Goal: Information Seeking & Learning: Learn about a topic

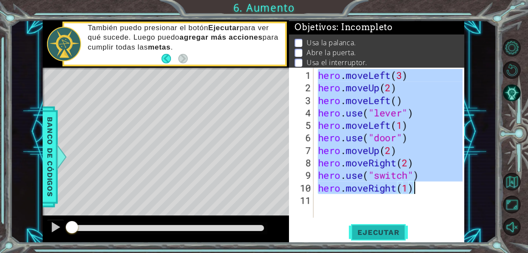
click at [368, 227] on button "Ejecutar" at bounding box center [378, 232] width 59 height 18
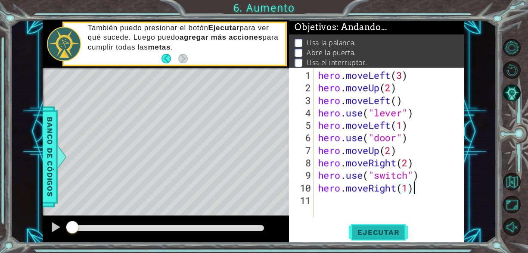
type textarea "hero.moveRight(1)"
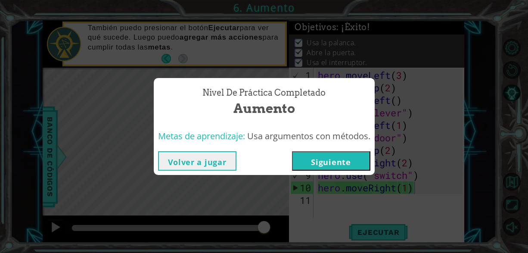
click at [333, 163] on button "Siguiente" at bounding box center [331, 160] width 78 height 19
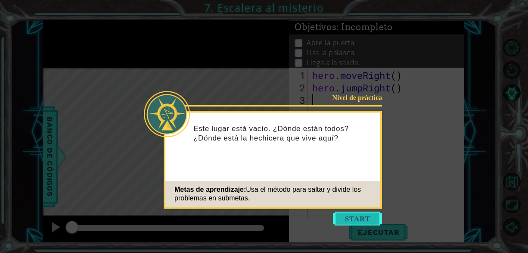
click at [364, 223] on button "Start" at bounding box center [357, 218] width 49 height 14
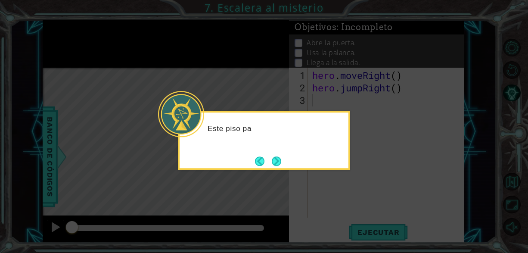
drag, startPoint x: 364, startPoint y: 223, endPoint x: 337, endPoint y: 199, distance: 35.4
click at [338, 200] on icon at bounding box center [264, 126] width 528 height 253
click at [273, 145] on div "Este piso parece un poco más com" at bounding box center [264, 133] width 169 height 34
click at [277, 161] on button "Next" at bounding box center [276, 160] width 9 height 9
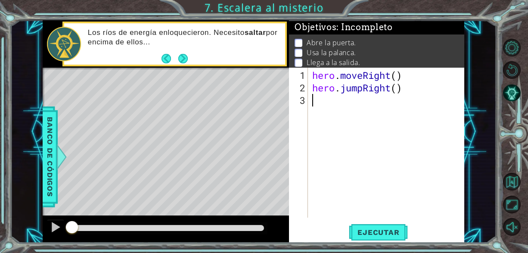
type textarea "h"
type textarea "r"
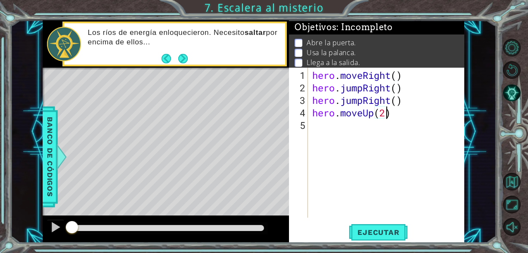
scroll to position [0, 3]
type textarea "hero.moveUp(5)"
type textarea "hero.moveLeft(3)"
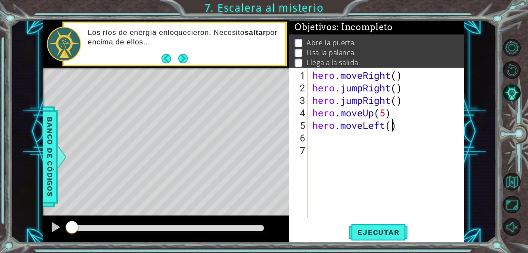
type textarea "hero.moveLeft(1)"
type textarea "hero.use("lever")"
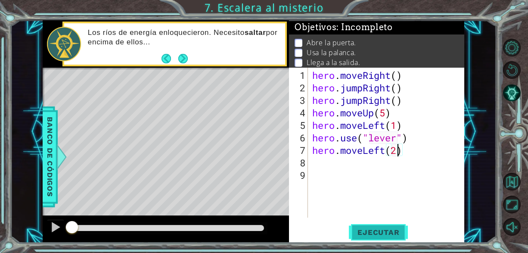
click at [361, 235] on span "Ejecutar" at bounding box center [378, 232] width 59 height 9
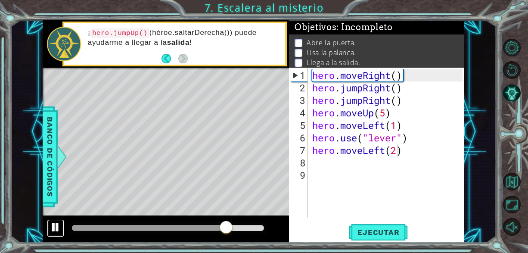
click at [62, 228] on button at bounding box center [55, 228] width 17 height 18
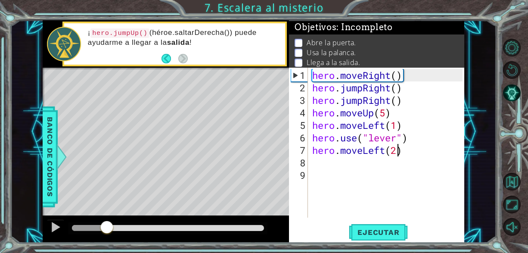
drag, startPoint x: 229, startPoint y: 228, endPoint x: 108, endPoint y: 226, distance: 121.0
click at [107, 226] on div at bounding box center [106, 227] width 15 height 15
drag, startPoint x: 109, startPoint y: 225, endPoint x: 114, endPoint y: 226, distance: 4.4
click at [114, 226] on div at bounding box center [113, 227] width 15 height 15
click at [391, 100] on div "hero . moveRight ( ) hero . jumpRight ( ) hero . jumpRight ( ) hero . moveUp ( …" at bounding box center [388, 156] width 156 height 175
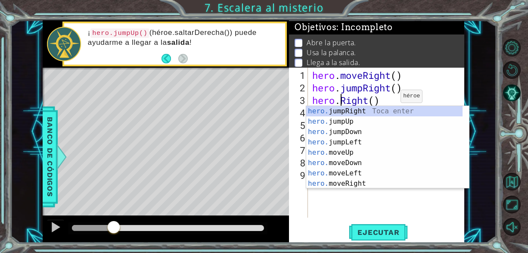
scroll to position [0, 3]
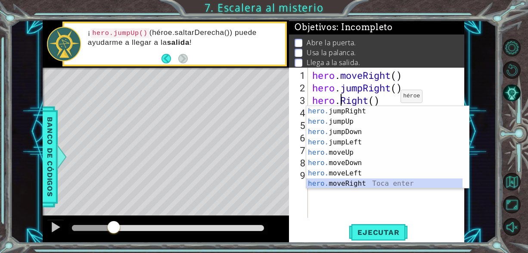
type textarea "hero.moveRight(1)"
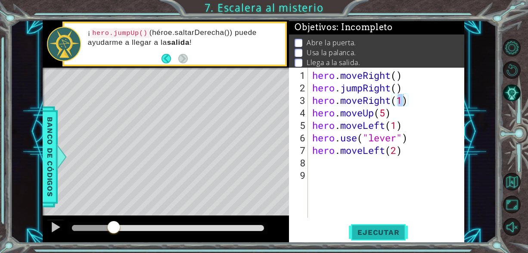
click at [372, 232] on span "Ejecutar" at bounding box center [378, 232] width 59 height 9
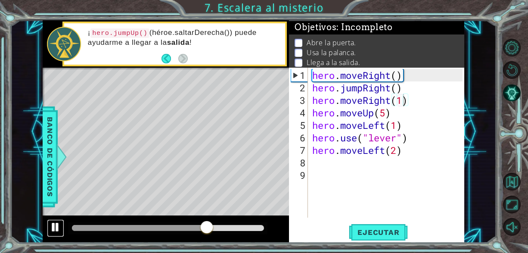
click at [57, 221] on div at bounding box center [55, 226] width 11 height 11
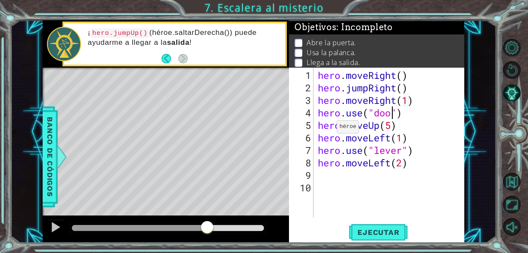
scroll to position [0, 3]
click at [383, 241] on button "Ejecutar" at bounding box center [378, 232] width 59 height 18
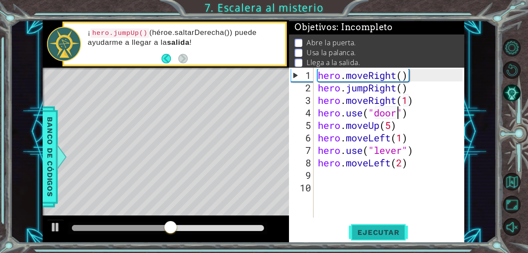
click at [383, 241] on button "Ejecutar" at bounding box center [378, 232] width 59 height 18
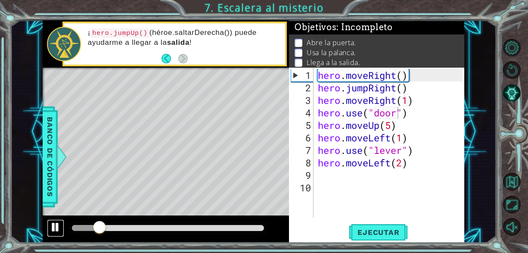
click at [57, 229] on div at bounding box center [55, 226] width 11 height 11
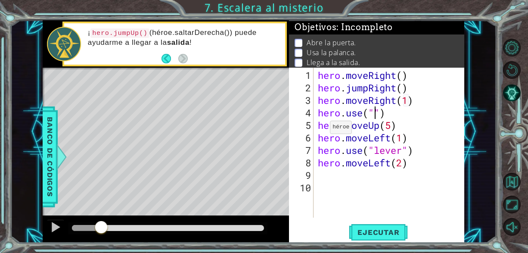
scroll to position [0, 3]
type textarea "u"
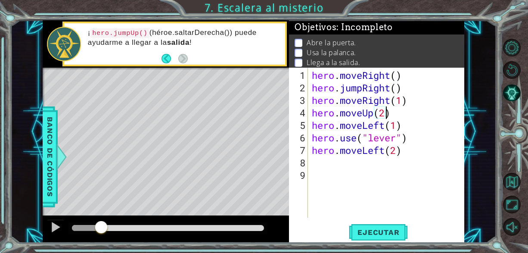
scroll to position [0, 3]
type textarea "hero.moveUp(1)"
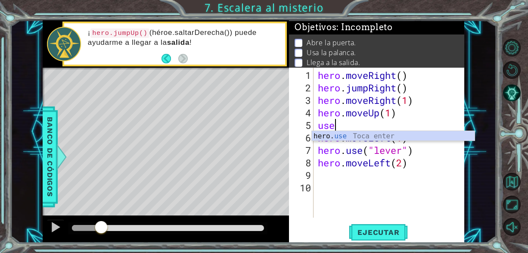
scroll to position [0, 0]
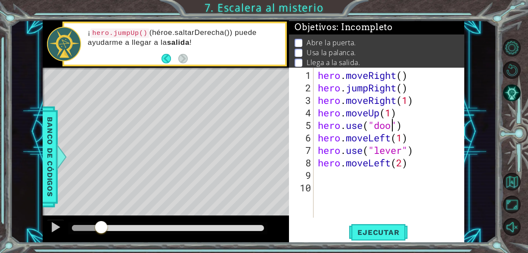
type textarea "hero.use("door")"
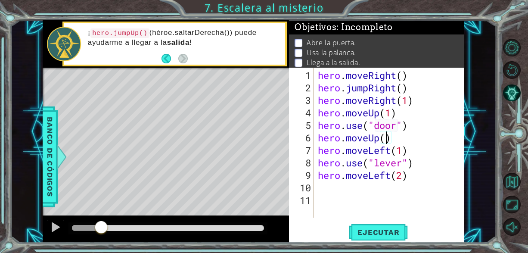
scroll to position [0, 3]
click at [400, 234] on span "Ejecutar" at bounding box center [378, 232] width 59 height 9
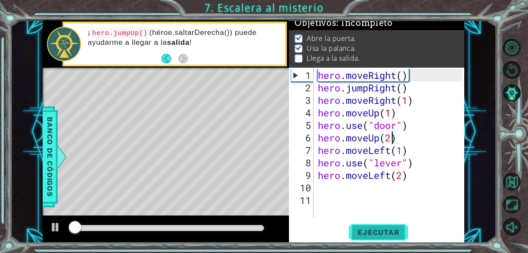
scroll to position [7, 0]
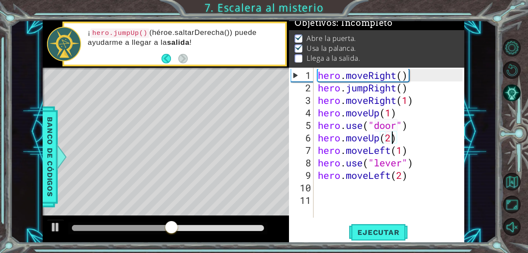
click at [422, 181] on div "hero . moveRight ( ) hero . jumpRight ( ) hero . moveRight ( 1 ) hero . moveUp …" at bounding box center [391, 156] width 151 height 175
type textarea "hero.moveLeft(2)"
click at [422, 181] on div "hero . moveRight ( ) hero . jumpRight ( ) hero . moveRight ( 1 ) hero . moveUp …" at bounding box center [389, 143] width 147 height 150
click at [422, 181] on div "hero . moveRight ( ) hero . jumpRight ( ) hero . moveRight ( 1 ) hero . moveUp …" at bounding box center [391, 156] width 151 height 175
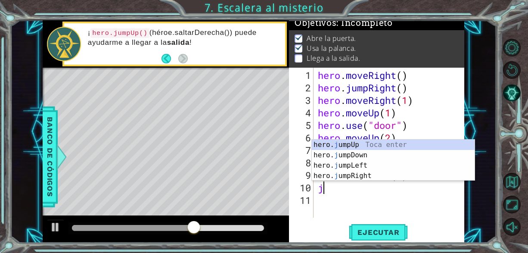
type textarea "ju"
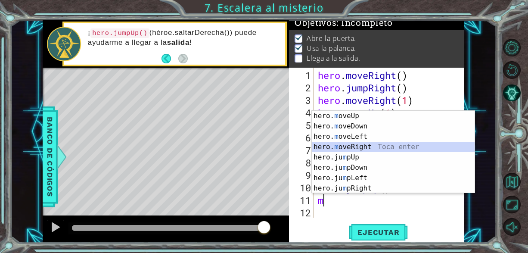
click at [383, 147] on div "hero. m oveUp Toca enter hero. m oveDown Toca enter hero. m oveLeft Toca enter …" at bounding box center [393, 162] width 163 height 103
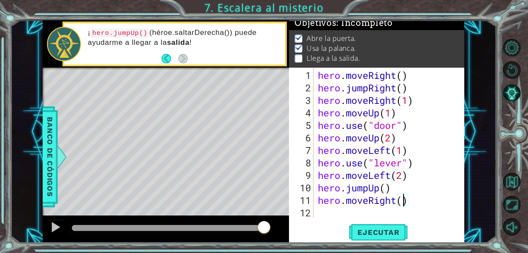
scroll to position [0, 4]
type textarea "hero.moveRight(2)"
click at [372, 237] on button "Ejecutar" at bounding box center [378, 232] width 59 height 18
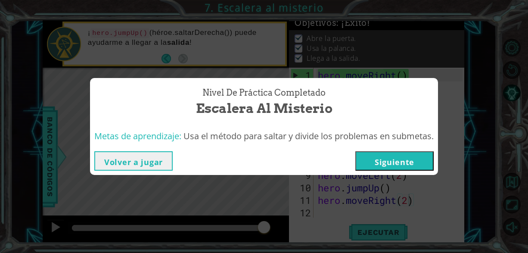
click at [385, 158] on button "Siguiente" at bounding box center [394, 160] width 78 height 19
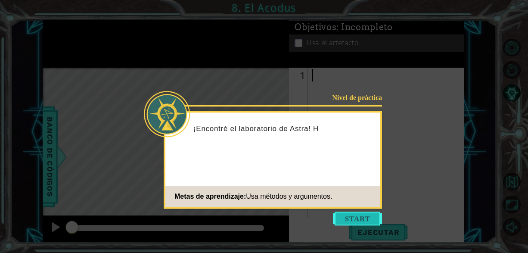
click at [363, 216] on button "Start" at bounding box center [357, 218] width 49 height 14
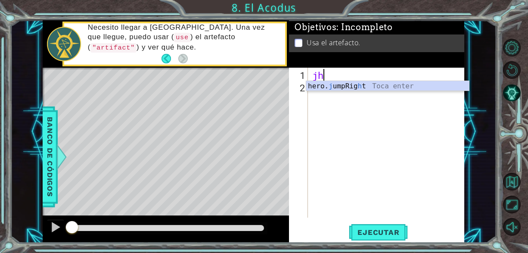
type textarea "j"
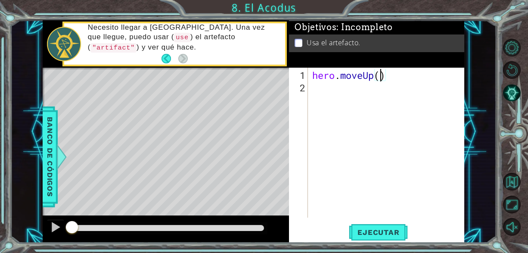
type textarea "hero.moveUp(2)"
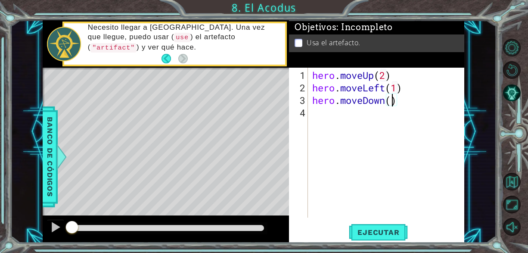
type textarea "hero.moveDown(2)"
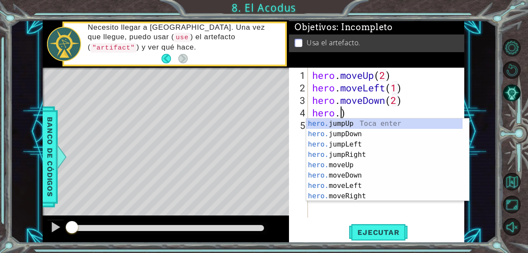
scroll to position [0, 1]
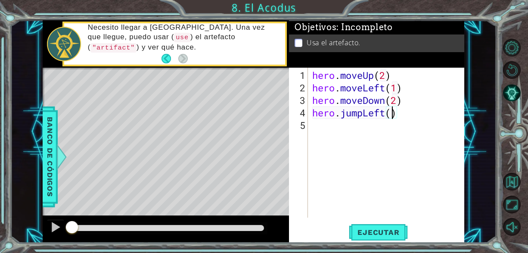
type textarea "hero.jumpLeft(1)"
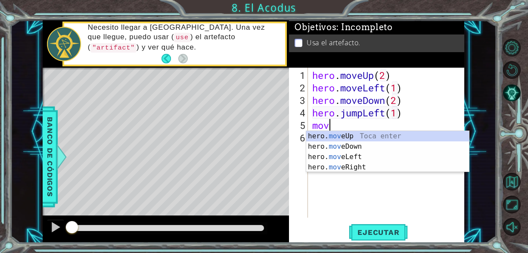
scroll to position [0, 0]
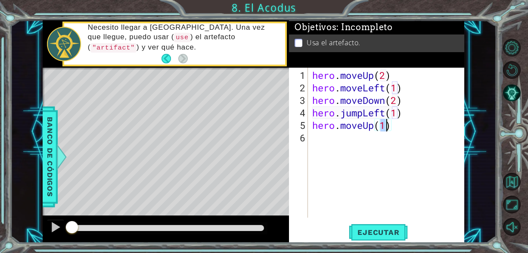
type textarea "hero.moveUp(2)"
type textarea "hero.moveRight(1)"
click at [363, 218] on div "hero.moveRight(1) 1 2 3 4 5 6 7 hero . moveUp ( 2 ) hero . moveLeft ( 1 ) hero …" at bounding box center [376, 155] width 175 height 175
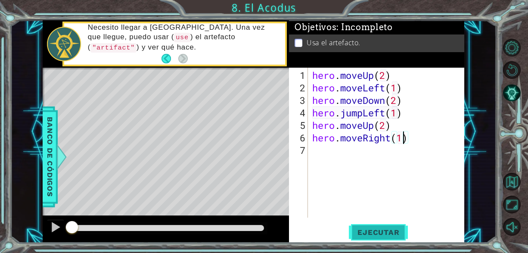
drag, startPoint x: 367, startPoint y: 224, endPoint x: 371, endPoint y: 232, distance: 8.5
click at [371, 232] on button "Ejecutar" at bounding box center [378, 232] width 59 height 18
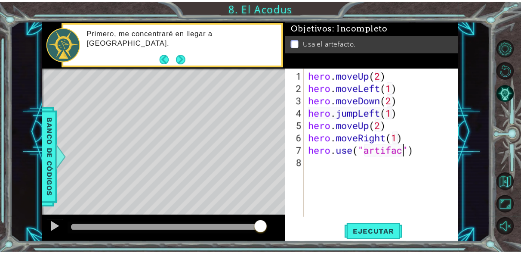
scroll to position [0, 4]
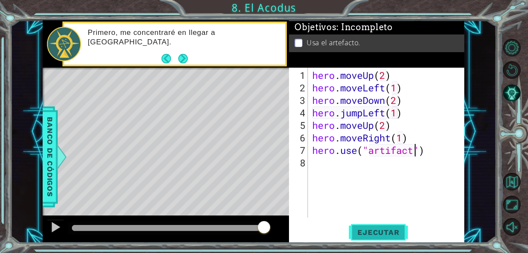
type textarea "hero.use("artifact")"
click at [395, 226] on button "Ejecutar" at bounding box center [378, 232] width 59 height 18
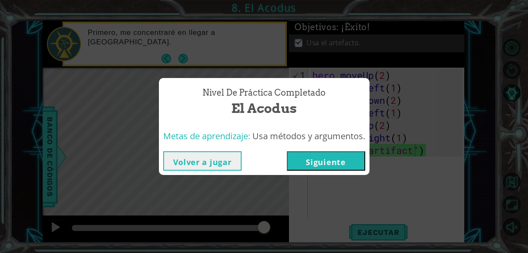
click at [353, 163] on button "Siguiente" at bounding box center [326, 160] width 78 height 19
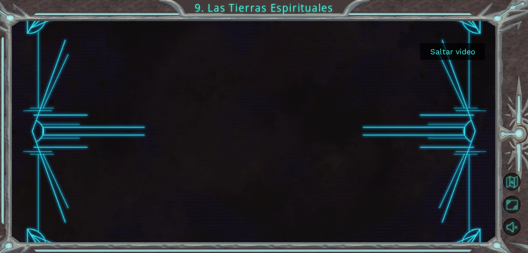
click at [474, 48] on button "Saltar video" at bounding box center [452, 51] width 65 height 17
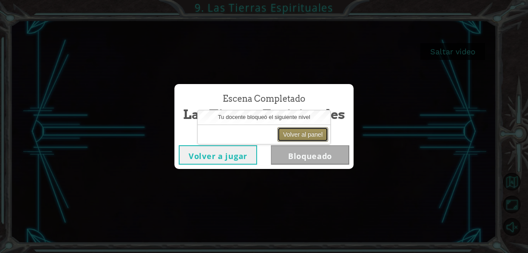
click at [300, 131] on button "Volver al panel" at bounding box center [302, 134] width 51 height 15
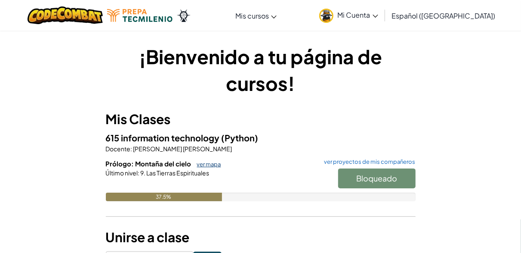
click at [212, 163] on link "ver mapa" at bounding box center [207, 164] width 28 height 7
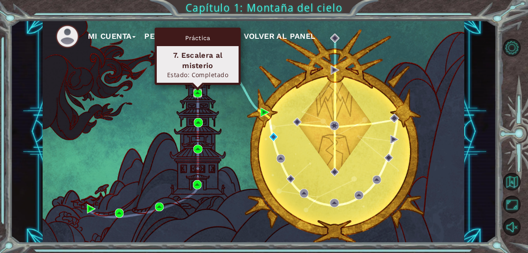
click at [197, 90] on img at bounding box center [197, 93] width 9 height 9
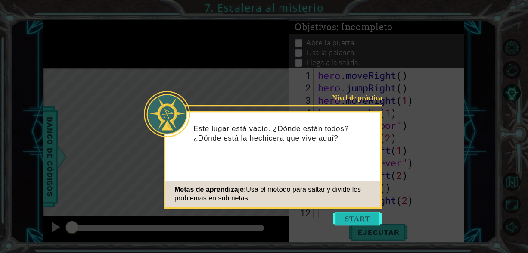
click at [351, 214] on button "Start" at bounding box center [357, 218] width 49 height 14
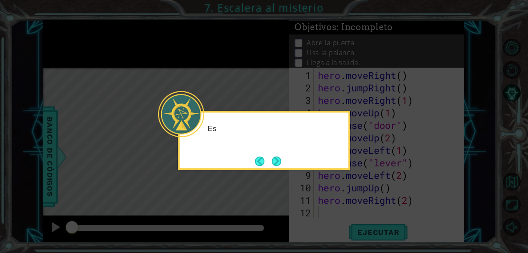
click at [351, 214] on icon at bounding box center [264, 126] width 528 height 253
click at [279, 166] on button "Next" at bounding box center [276, 160] width 9 height 9
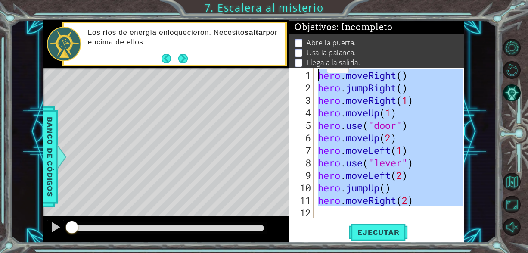
drag, startPoint x: 425, startPoint y: 209, endPoint x: 320, endPoint y: 72, distance: 172.6
click at [320, 71] on div "hero . moveRight ( ) hero . jumpRight ( ) hero . moveRight ( 1 ) hero . moveUp …" at bounding box center [391, 156] width 151 height 175
click at [179, 58] on button "Next" at bounding box center [182, 58] width 9 height 9
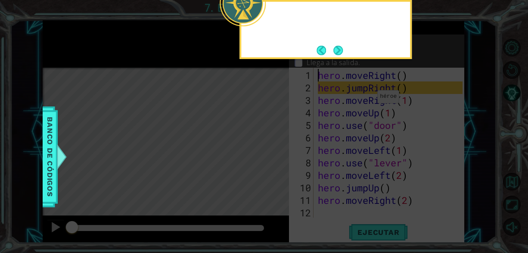
type textarea "hero.moveRight()"
click at [340, 53] on button "Next" at bounding box center [337, 50] width 9 height 9
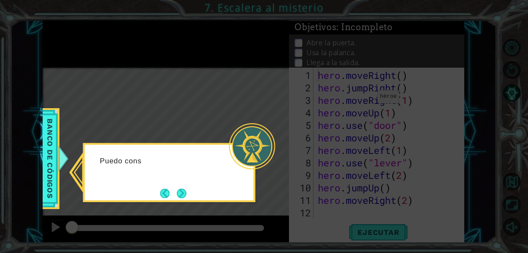
click at [366, 200] on icon at bounding box center [264, 126] width 528 height 253
click at [182, 196] on button "Next" at bounding box center [181, 193] width 9 height 9
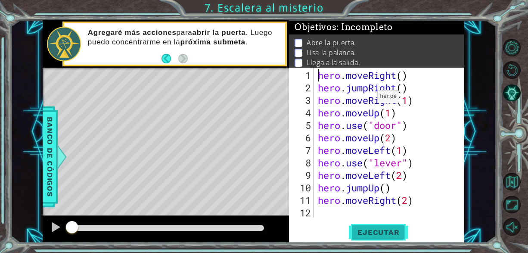
click at [390, 232] on span "Ejecutar" at bounding box center [378, 232] width 59 height 9
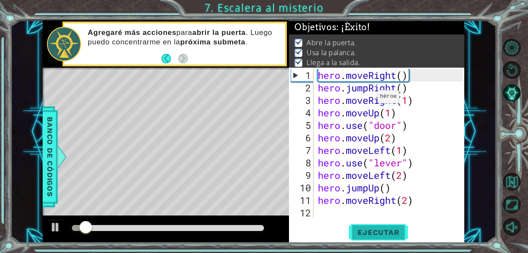
click at [390, 232] on span "Ejecutar" at bounding box center [378, 232] width 59 height 9
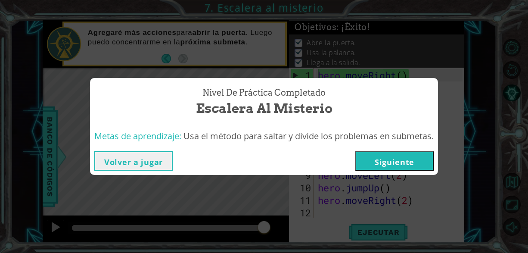
click at [385, 157] on button "Siguiente" at bounding box center [394, 160] width 78 height 19
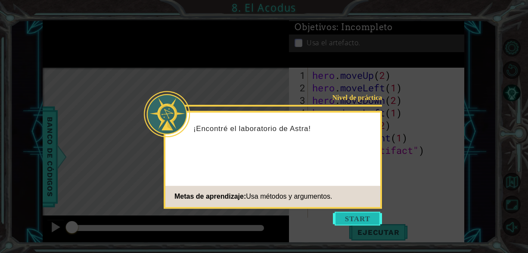
click at [374, 215] on button "Start" at bounding box center [357, 218] width 49 height 14
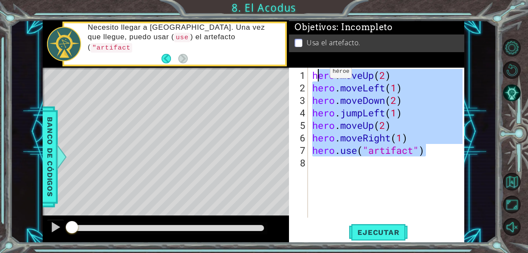
drag, startPoint x: 428, startPoint y: 152, endPoint x: 317, endPoint y: 75, distance: 135.2
click at [317, 75] on div "hero . moveUp ( 2 ) hero . moveLeft ( 1 ) hero . moveDown ( 2 ) hero . jumpLeft…" at bounding box center [388, 156] width 156 height 175
drag, startPoint x: 313, startPoint y: 74, endPoint x: 433, endPoint y: 147, distance: 140.2
click at [433, 147] on div "hero . moveUp ( 2 ) hero . moveLeft ( 1 ) hero . moveDown ( 2 ) hero . jumpLeft…" at bounding box center [388, 156] width 156 height 175
type textarea "hero.moveRight(1) hero.use("artifact")"
